Goal: Task Accomplishment & Management: Manage account settings

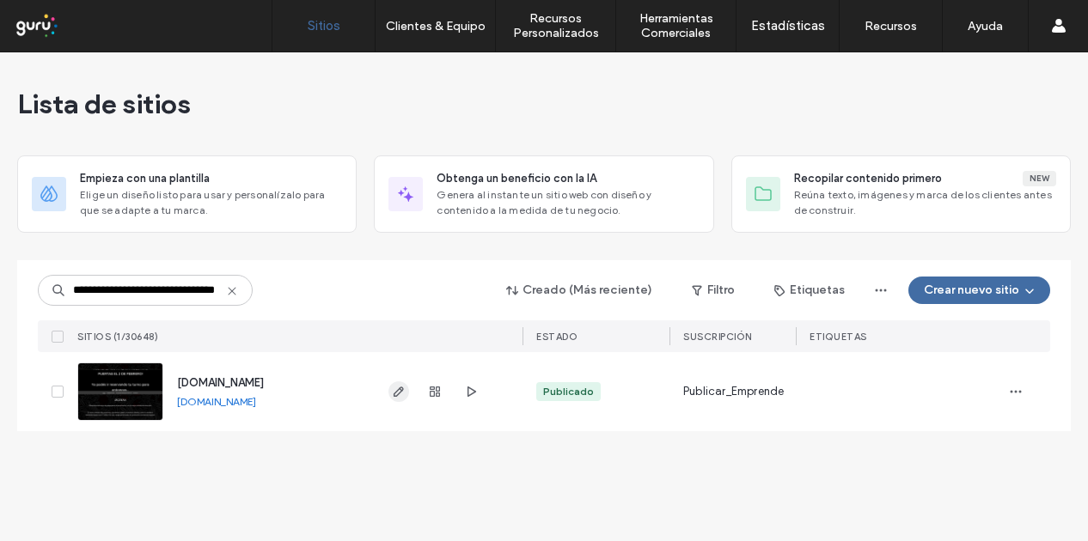
type input "**********"
click at [395, 391] on use "button" at bounding box center [398, 392] width 10 height 10
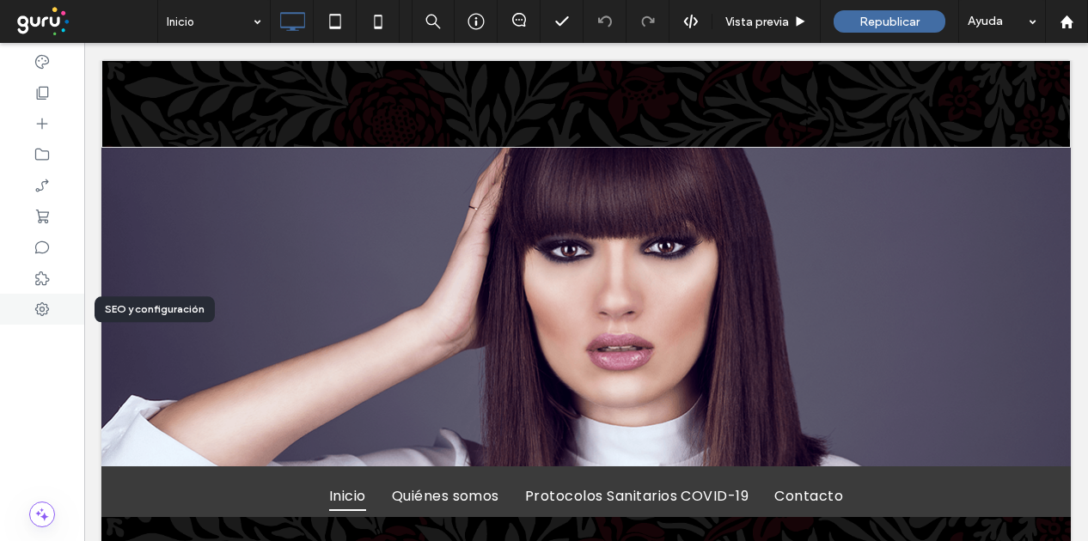
click at [46, 302] on icon at bounding box center [42, 309] width 17 height 17
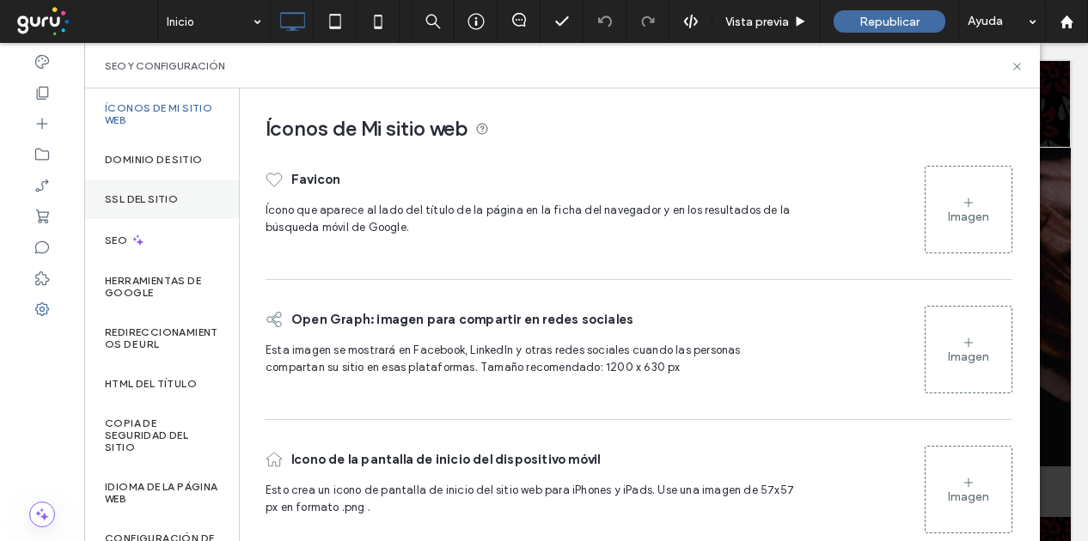
click at [137, 209] on div "SSL del sitio" at bounding box center [161, 200] width 155 height 40
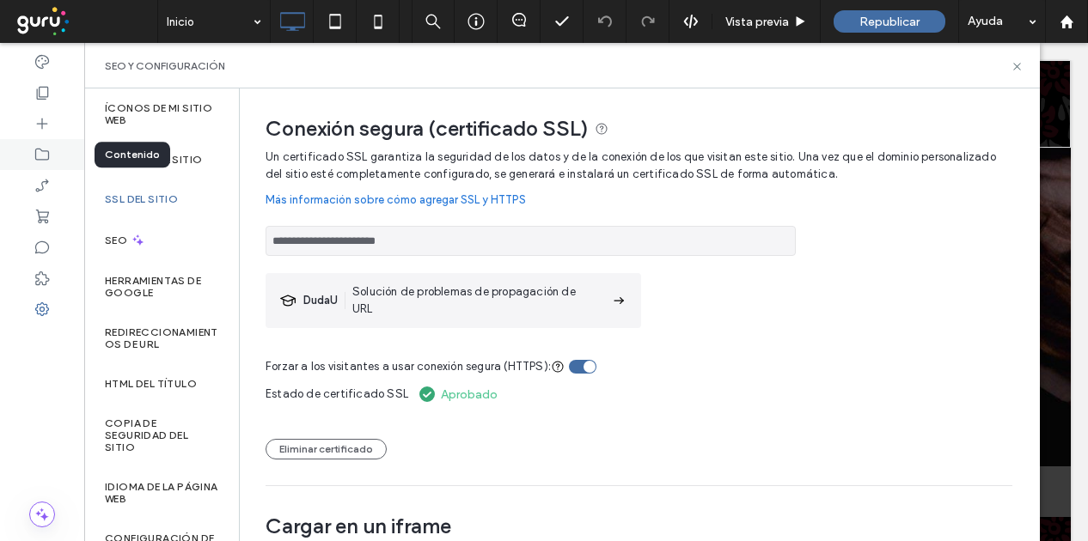
click at [58, 147] on div at bounding box center [42, 154] width 84 height 31
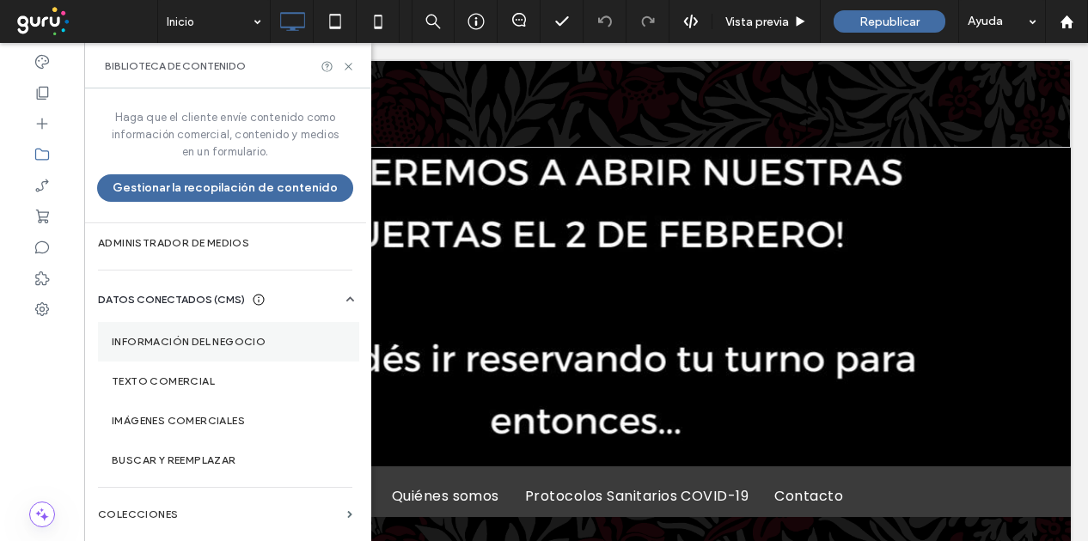
click at [210, 324] on section "Información del negocio" at bounding box center [228, 342] width 261 height 40
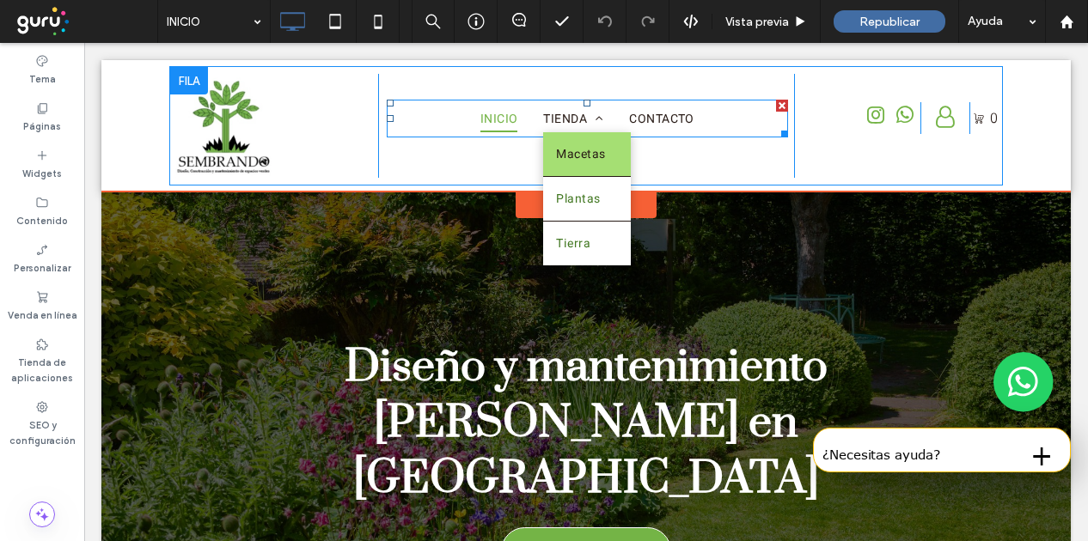
click at [584, 154] on span "Macetas" at bounding box center [580, 154] width 49 height 18
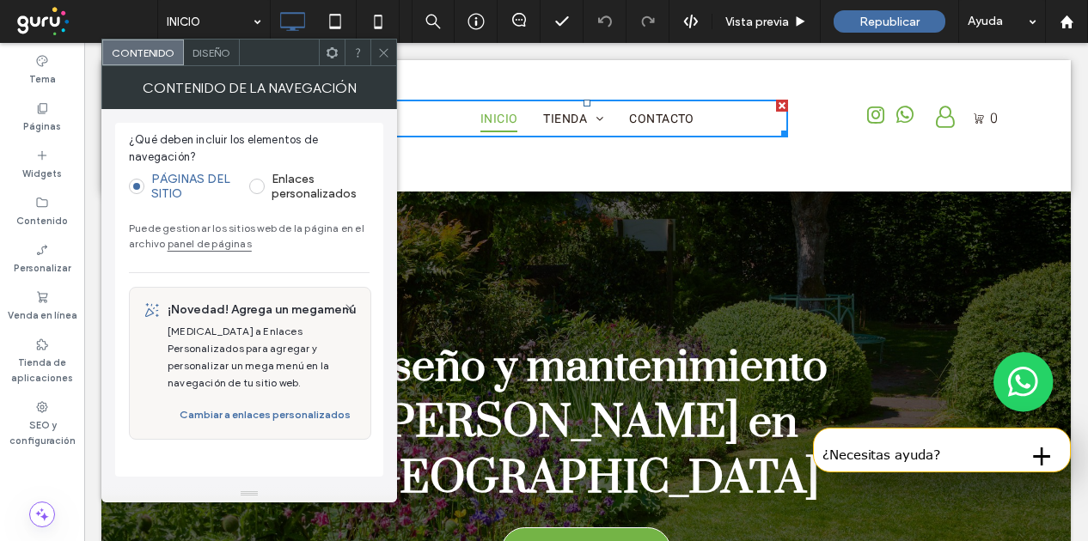
click at [389, 58] on icon at bounding box center [383, 52] width 13 height 13
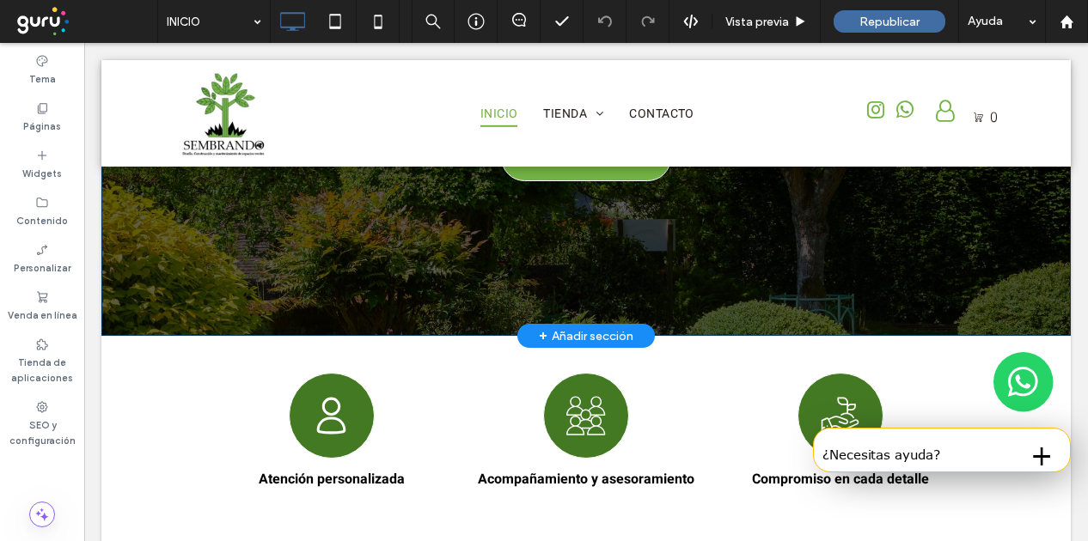
scroll to position [258, 0]
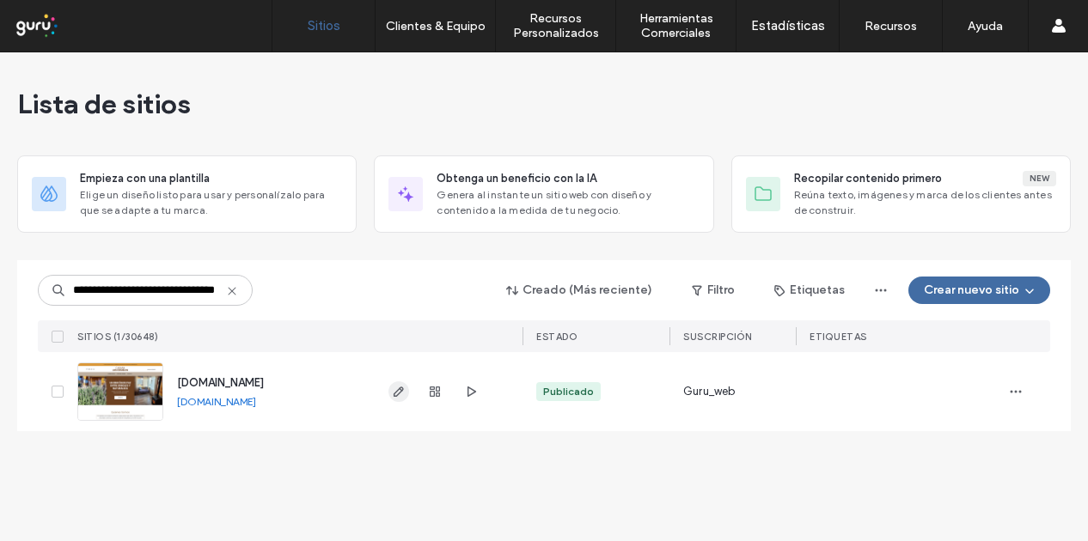
type input "**********"
click at [396, 396] on icon "button" at bounding box center [399, 392] width 14 height 14
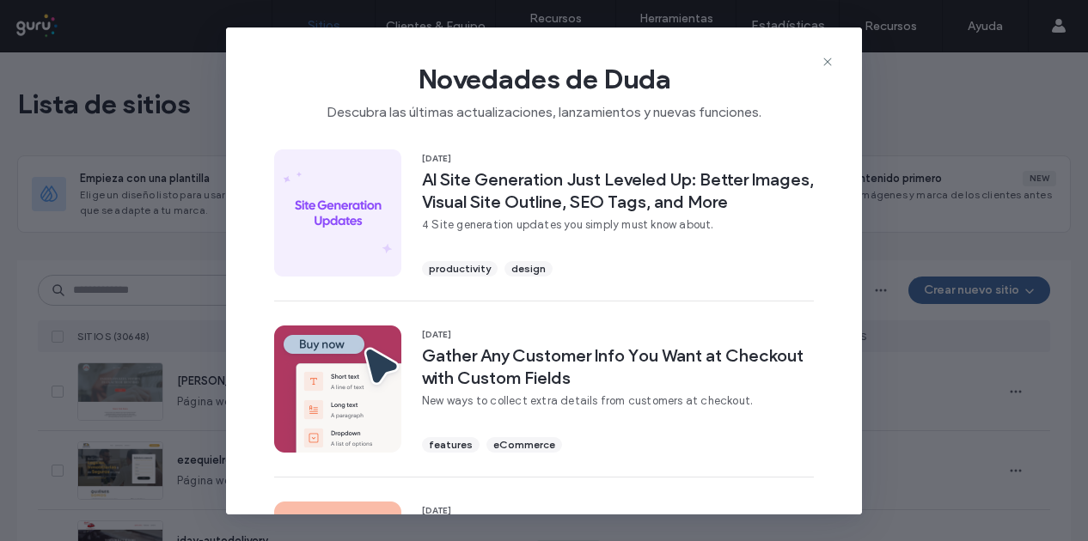
drag, startPoint x: 0, startPoint y: 0, endPoint x: 829, endPoint y: 65, distance: 831.5
click at [829, 65] on icon at bounding box center [827, 62] width 14 height 14
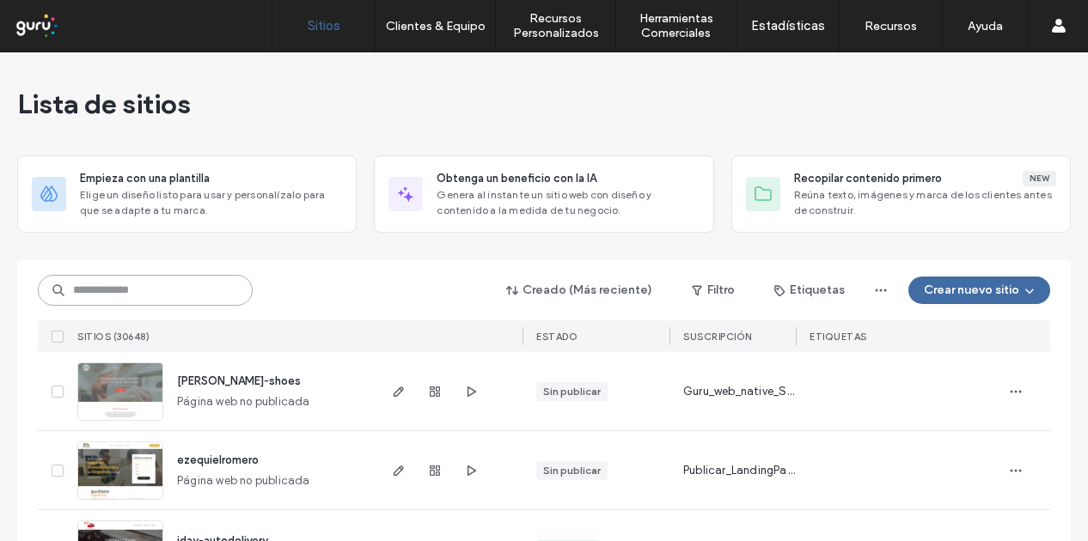
click at [126, 284] on input at bounding box center [145, 290] width 215 height 31
paste input "**********"
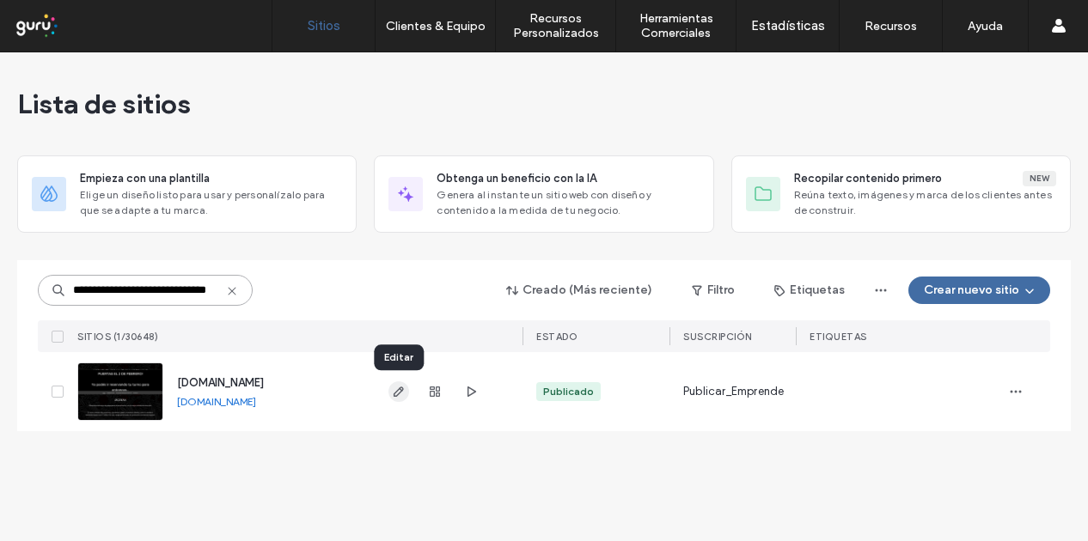
type input "**********"
click at [404, 393] on icon "button" at bounding box center [399, 392] width 14 height 14
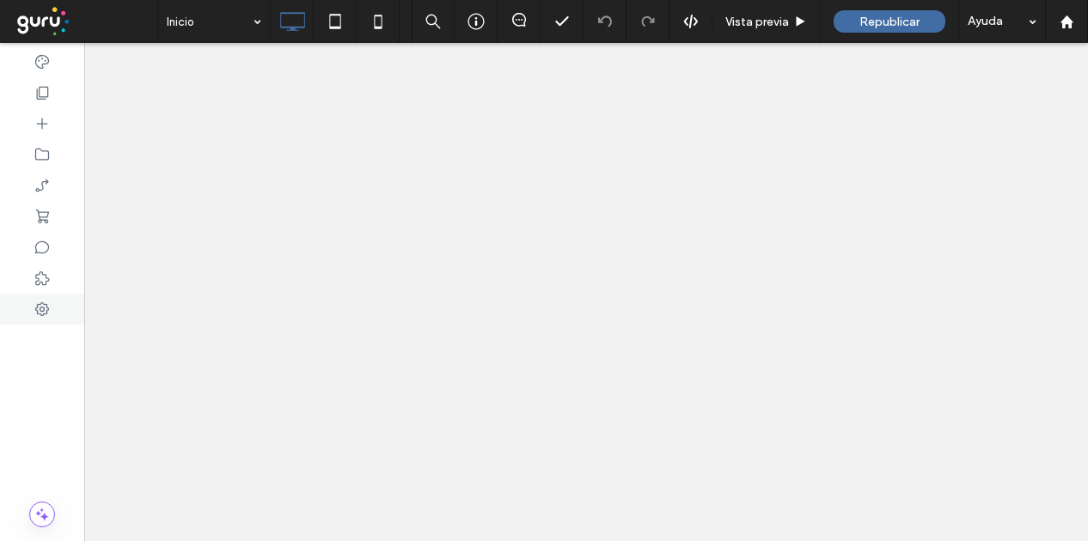
click at [52, 303] on div at bounding box center [42, 309] width 84 height 31
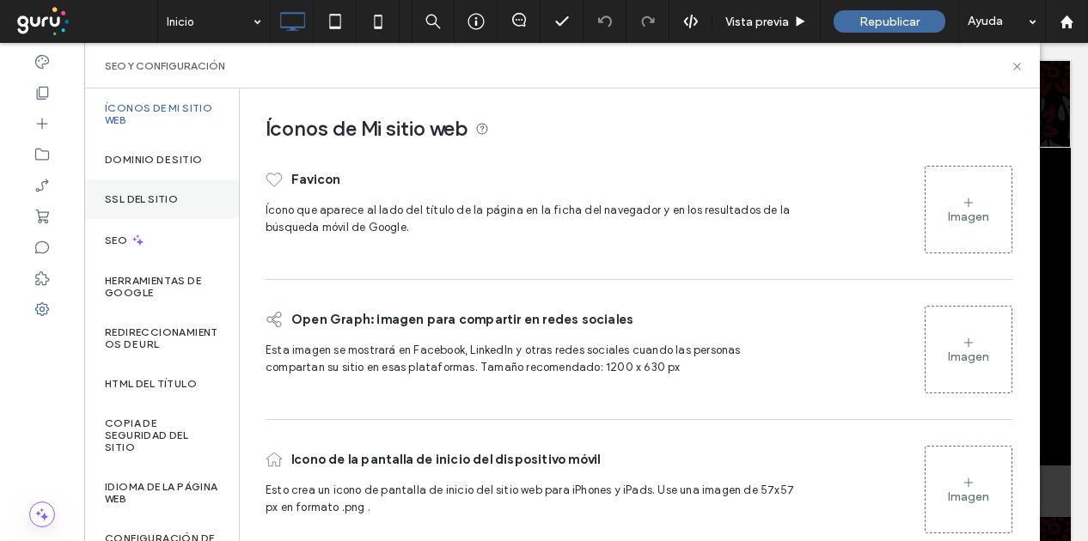
click at [205, 195] on div "SSL del sitio" at bounding box center [161, 200] width 155 height 40
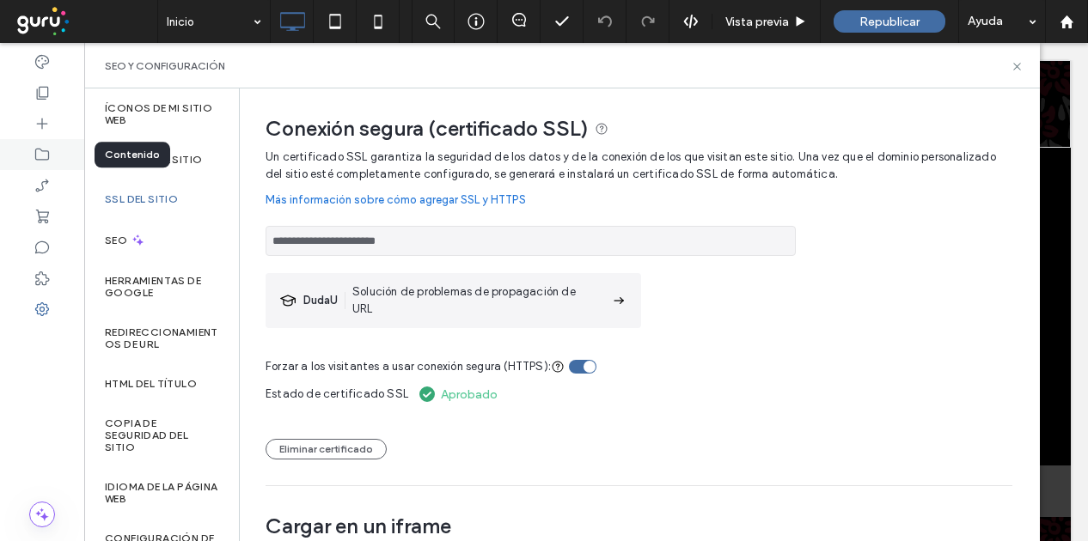
click at [48, 149] on icon at bounding box center [42, 154] width 17 height 17
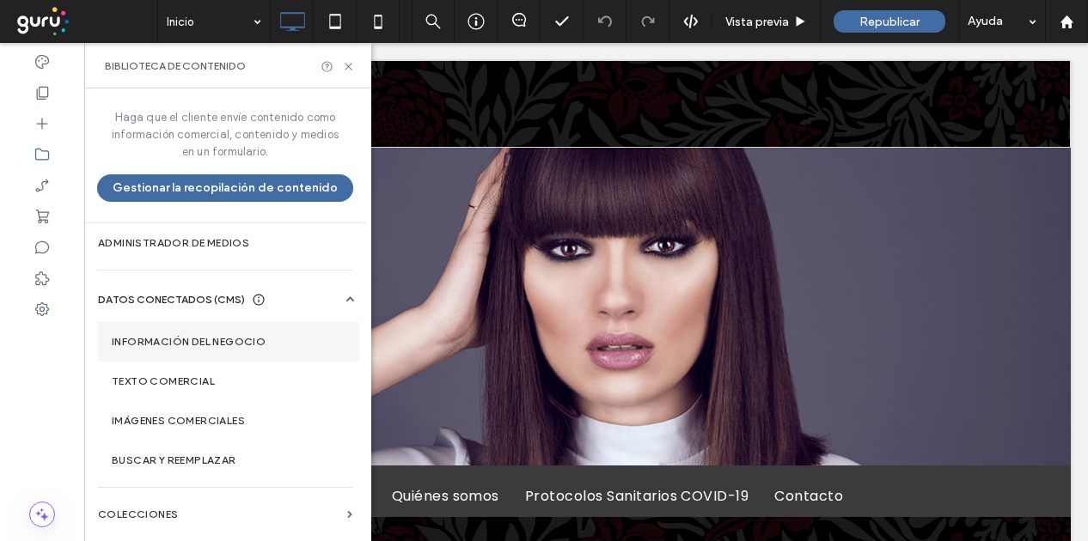
click at [209, 338] on label "Información del negocio" at bounding box center [229, 342] width 234 height 12
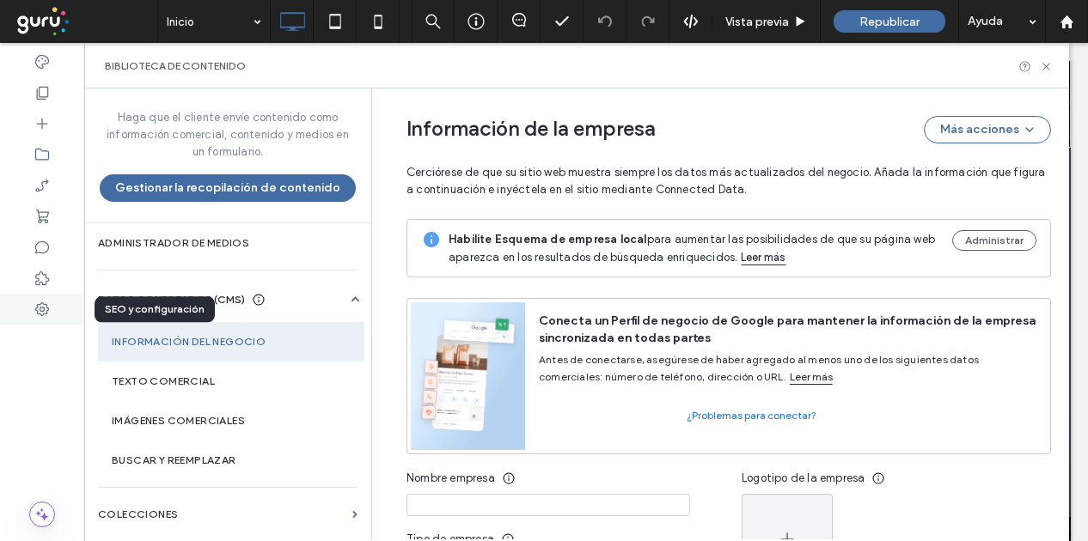
click at [41, 314] on icon at bounding box center [42, 309] width 17 height 17
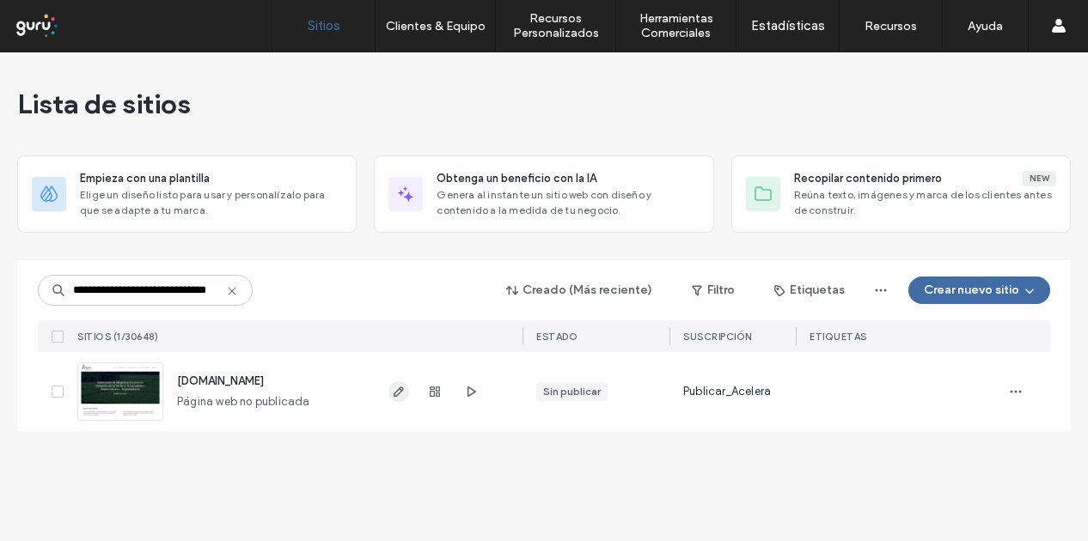
type input "**********"
click at [396, 387] on icon "button" at bounding box center [399, 392] width 14 height 14
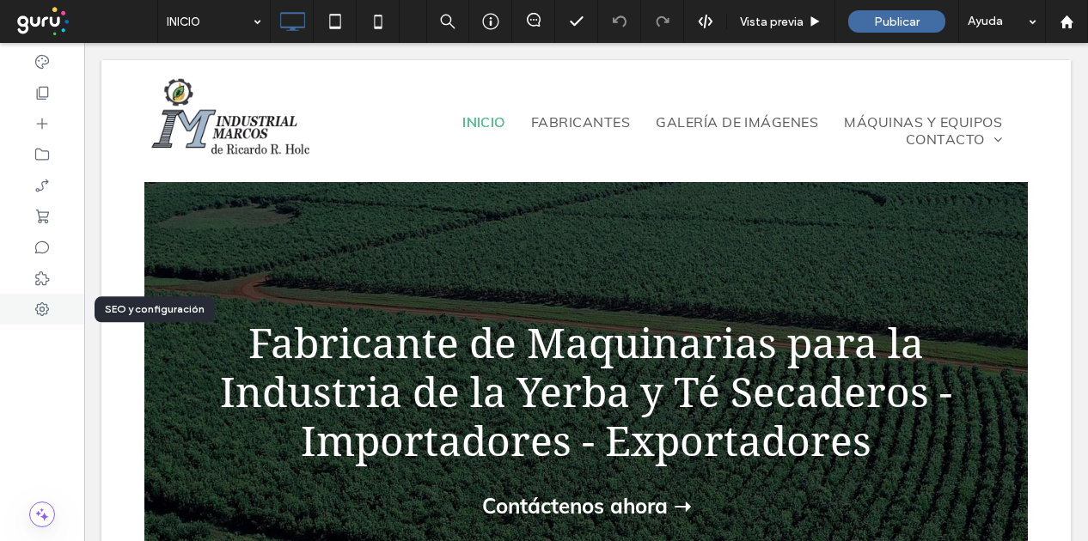
click at [40, 312] on icon at bounding box center [42, 309] width 17 height 17
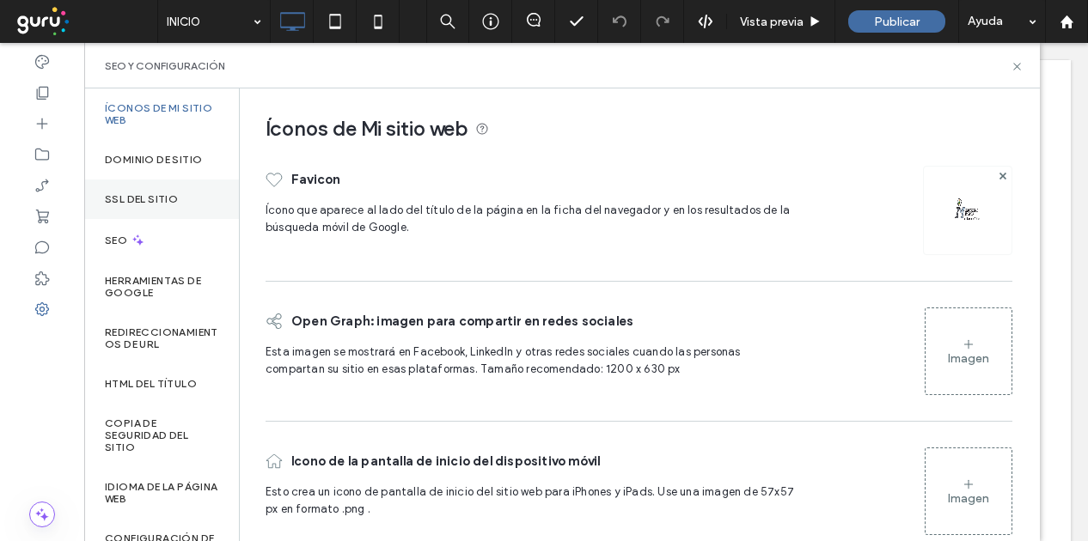
click at [157, 198] on label "SSL del sitio" at bounding box center [141, 199] width 73 height 12
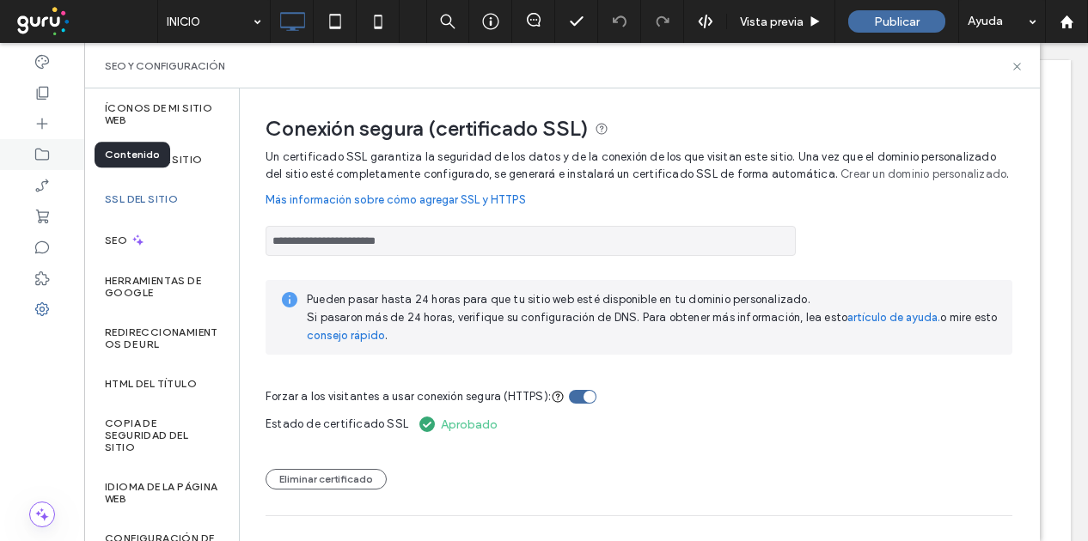
click at [36, 158] on icon at bounding box center [42, 154] width 17 height 17
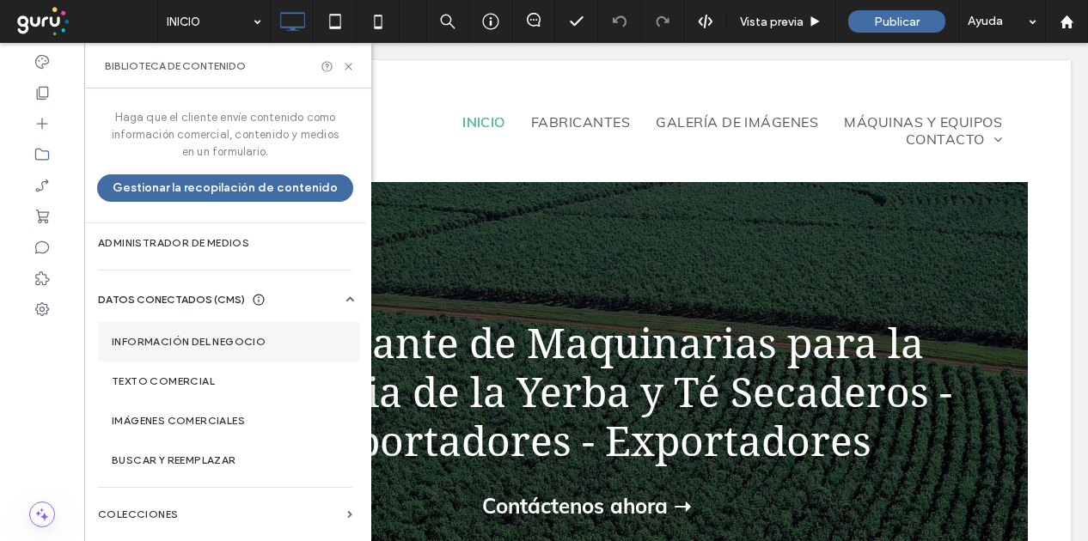
click at [234, 350] on section "Información del negocio" at bounding box center [228, 342] width 261 height 40
